Goal: Task Accomplishment & Management: Use online tool/utility

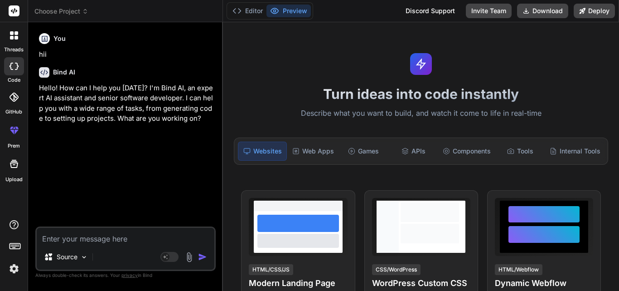
scroll to position [17, 0]
click at [78, 239] on textarea at bounding box center [126, 236] width 178 height 16
paste textarea "Provide JUnit test cases using mockito with 100% coverage @Slf4j @RequiredArgsC…"
type textarea "Provide JUnit test cases using mockito with 100% coverage @Slf4j @RequiredArgsC…"
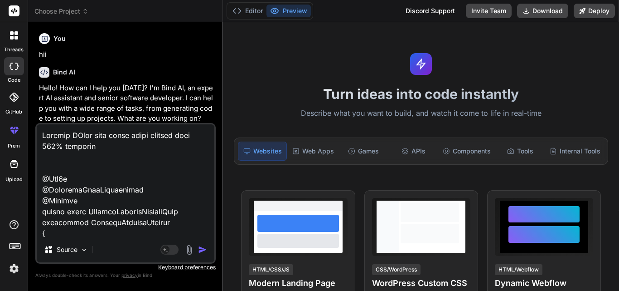
scroll to position [1187, 0]
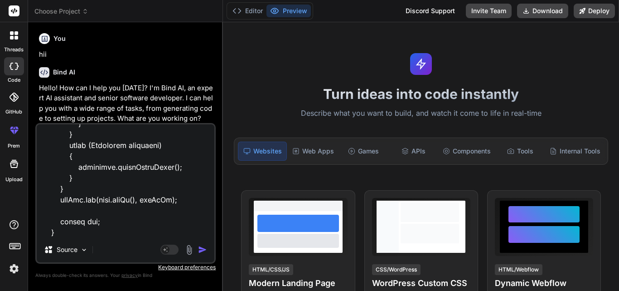
type textarea "x"
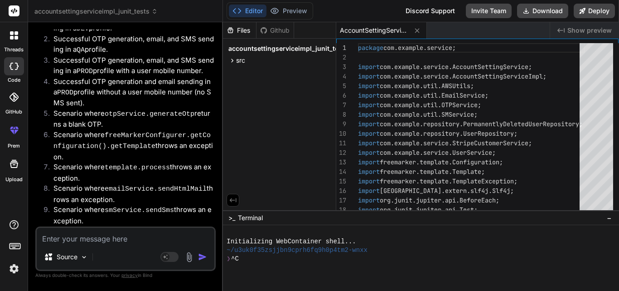
scroll to position [910, 0]
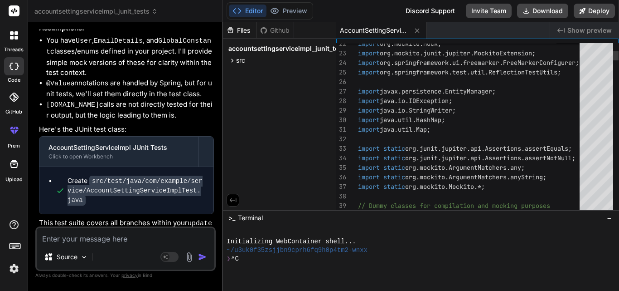
type textarea "x"
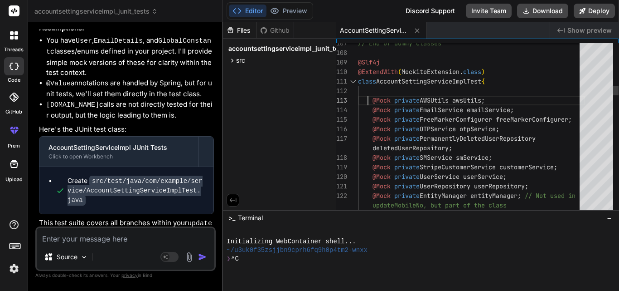
scroll to position [0, 0]
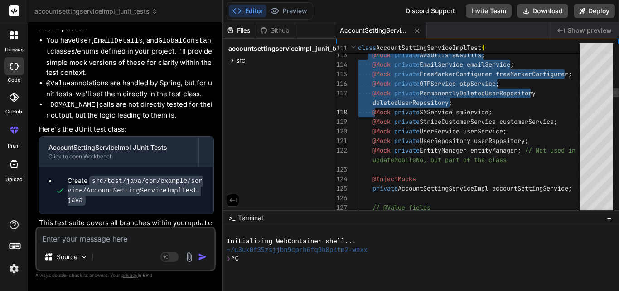
drag, startPoint x: 369, startPoint y: 100, endPoint x: 381, endPoint y: 131, distance: 33.0
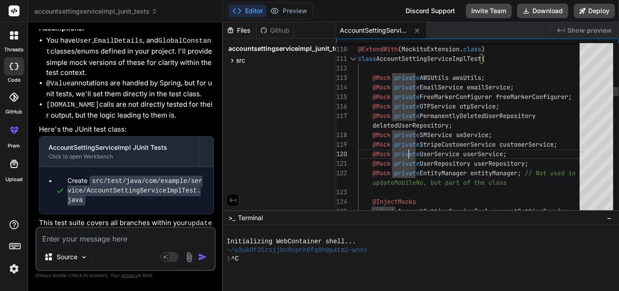
drag, startPoint x: 357, startPoint y: 105, endPoint x: 397, endPoint y: 148, distance: 59.3
click at [394, 148] on div "118 119 117 114 115 116 112 113 109 110 111 120 121 122 123 124 125 @Mock priva…" at bounding box center [477, 128] width 282 height 171
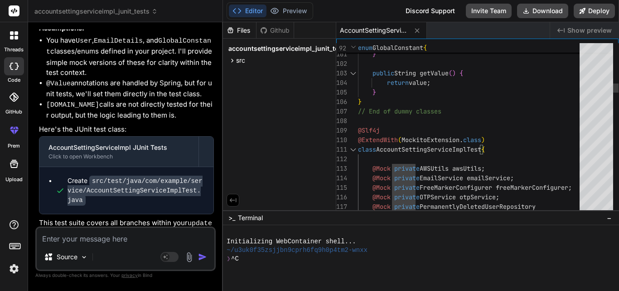
drag, startPoint x: 355, startPoint y: 125, endPoint x: 386, endPoint y: 144, distance: 35.8
click at [386, 144] on div "117 114 115 116 112 113 109 110 111 107 108 105 106 102 103 104 100 101 @Mock p…" at bounding box center [477, 128] width 282 height 171
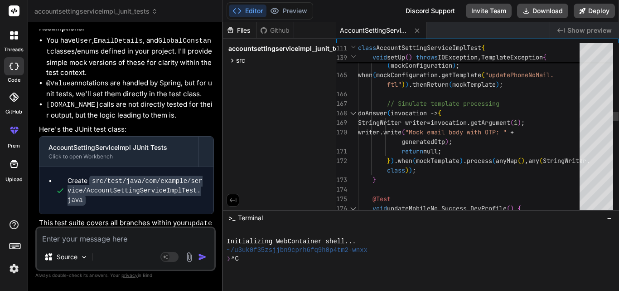
type textarea "} } // End of dummy classes @Slf4j @ExtendWith(MockitoExtension.class) class Ac…"
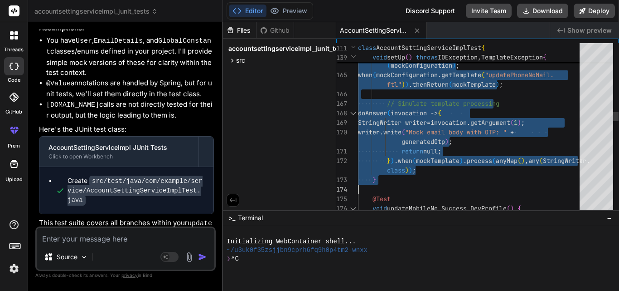
drag, startPoint x: 359, startPoint y: 130, endPoint x: 466, endPoint y: 182, distance: 119.2
